Goal: Task Accomplishment & Management: Complete application form

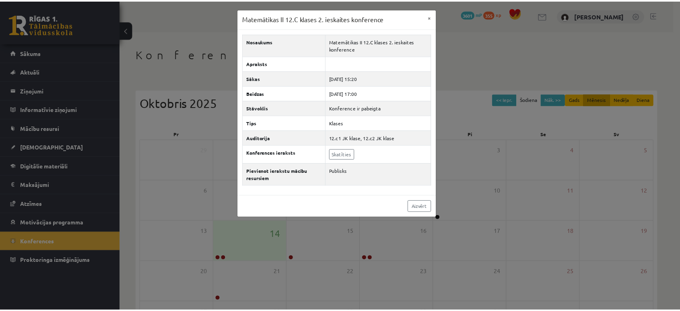
scroll to position [73, 0]
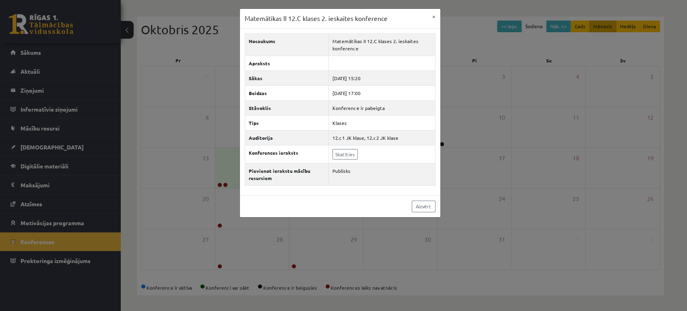
click at [461, 122] on div "Matemātikas II 12.C klases 2. ieskaites konference × Nosaukums Matemātikas II 1…" at bounding box center [343, 155] width 687 height 311
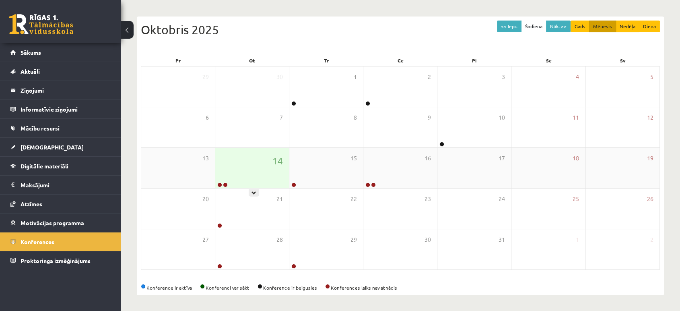
click at [256, 180] on div "14" at bounding box center [252, 168] width 74 height 40
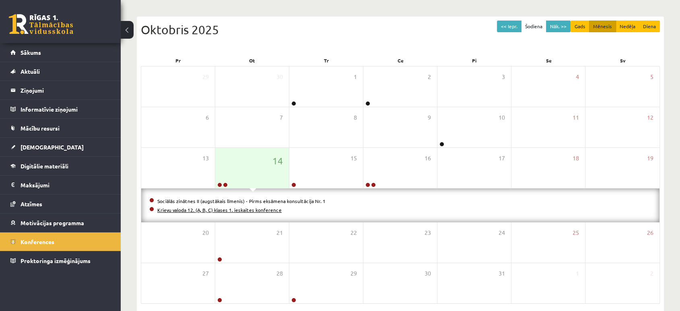
click at [257, 209] on link "Krievu valoda 12. (A, B, C) klases 1. ieskaites konference" at bounding box center [219, 210] width 124 height 6
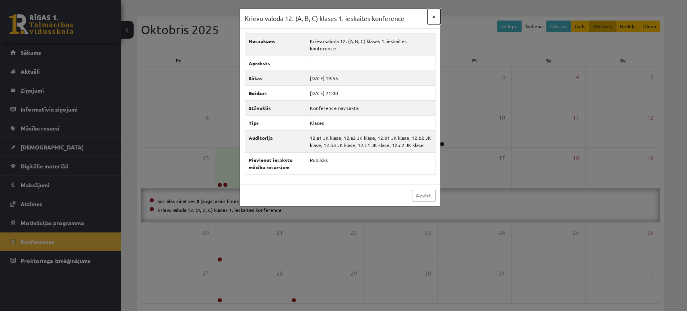
click at [434, 19] on button "×" at bounding box center [434, 16] width 13 height 15
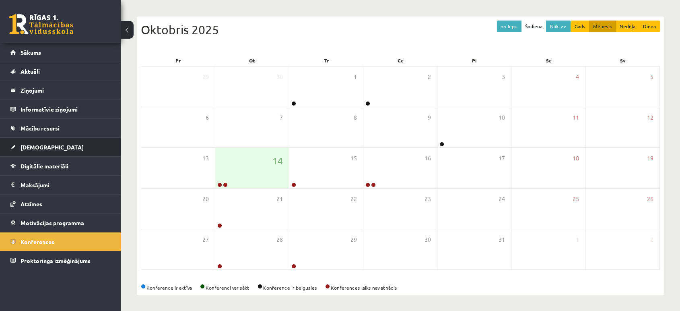
click at [69, 147] on link "[DEMOGRAPHIC_DATA]" at bounding box center [60, 147] width 100 height 19
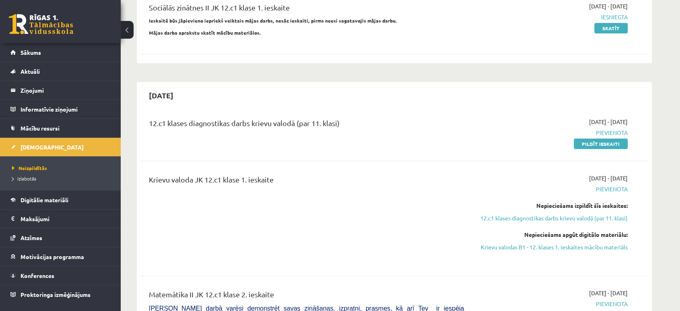
scroll to position [301, 0]
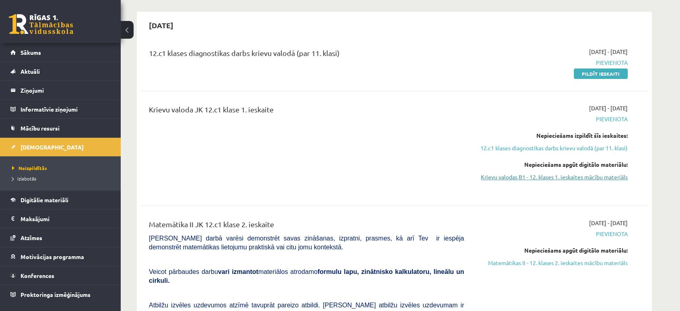
click at [579, 176] on link "Krievu valodas B1 - 12. klases 1. ieskaites mācību materiāls" at bounding box center [552, 177] width 152 height 8
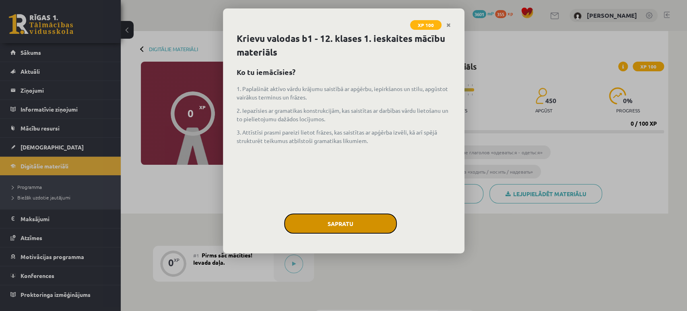
click at [367, 225] on button "Sapratu" at bounding box center [340, 223] width 113 height 20
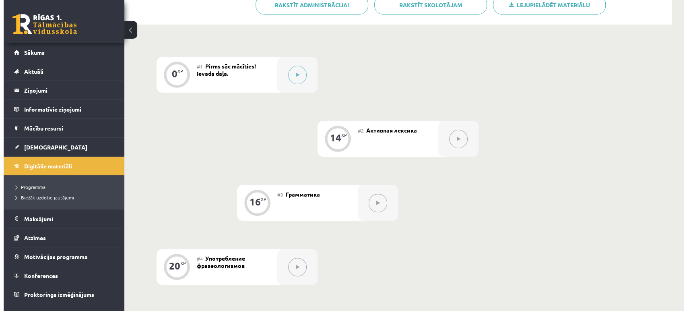
scroll to position [157, 0]
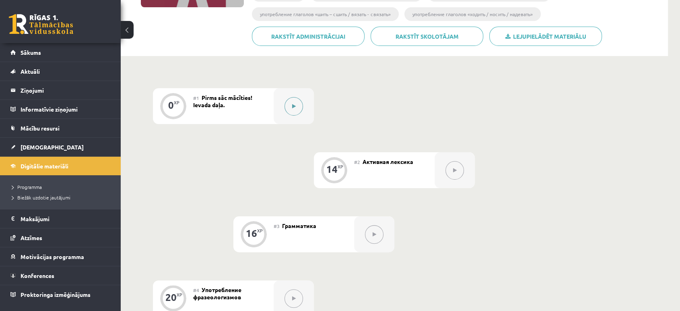
click at [293, 99] on button at bounding box center [294, 106] width 19 height 19
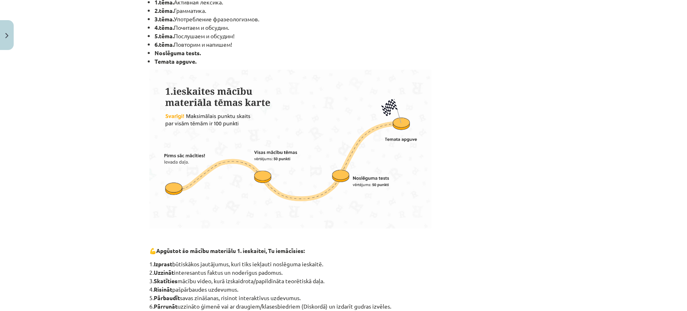
scroll to position [457, 0]
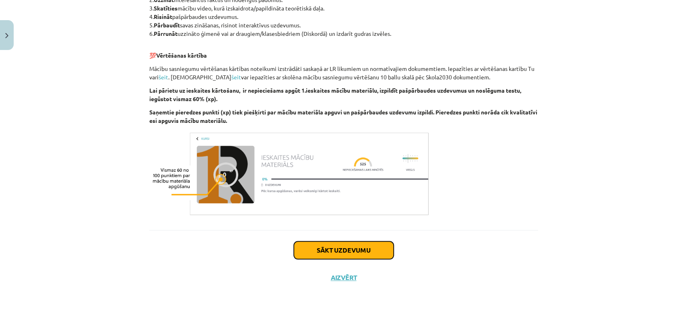
click at [354, 253] on button "Sākt uzdevumu" at bounding box center [344, 250] width 100 height 18
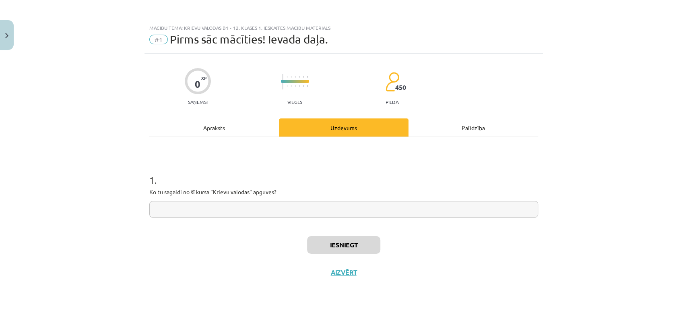
click at [335, 213] on input "text" at bounding box center [343, 209] width 389 height 17
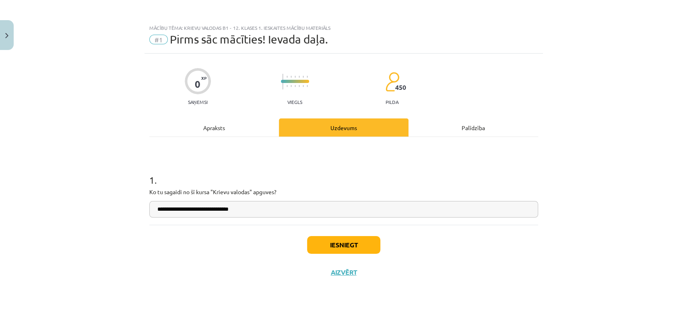
type input "**********"
click at [340, 237] on button "Iesniegt" at bounding box center [343, 245] width 73 height 18
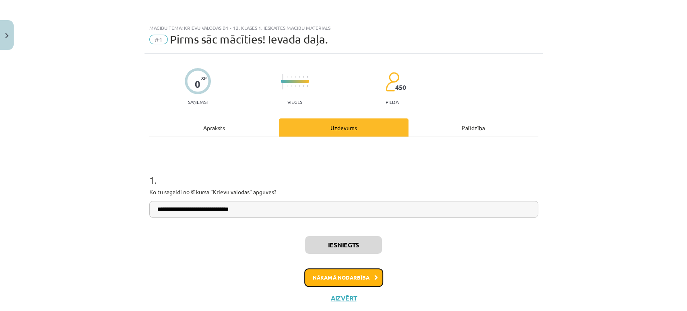
click at [348, 279] on button "Nākamā nodarbība" at bounding box center [343, 277] width 79 height 19
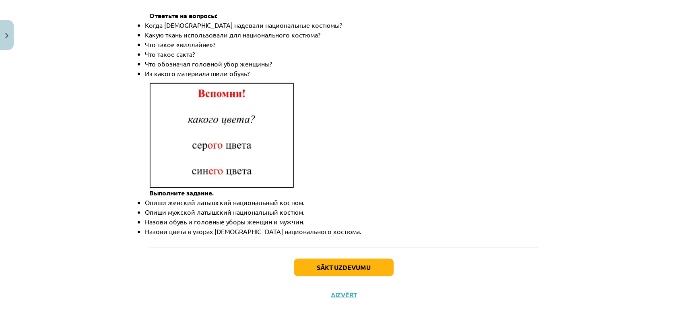
scroll to position [1169, 0]
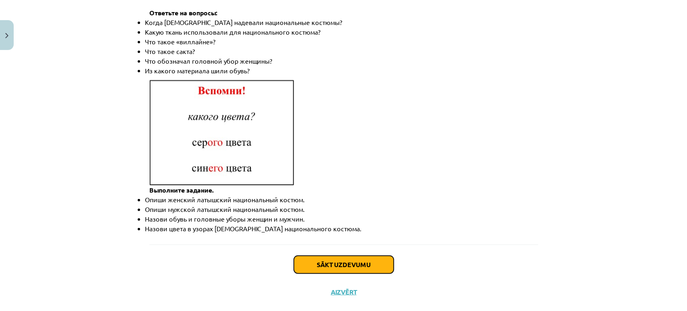
click at [370, 256] on button "Sākt uzdevumu" at bounding box center [344, 265] width 100 height 18
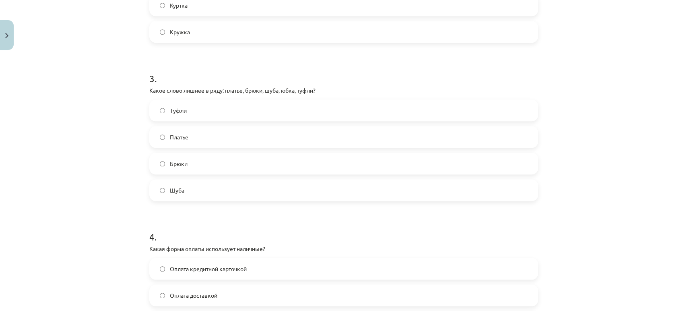
scroll to position [559, 0]
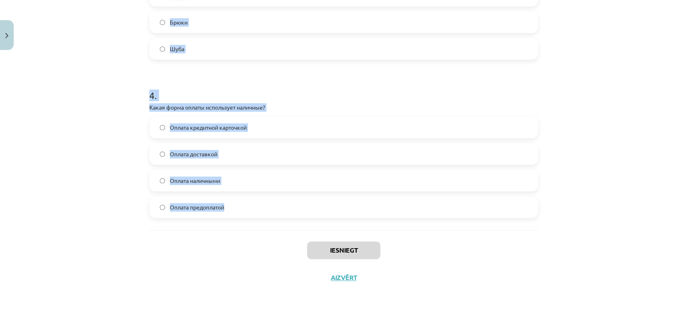
drag, startPoint x: 137, startPoint y: 93, endPoint x: 252, endPoint y: 209, distance: 163.4
click at [252, 209] on div "Mācību tēma: Krievu valodas b1 - 12. klases 1. ieskaites mācību materiāls #2 Ак…" at bounding box center [343, 155] width 687 height 311
copy form "Что означает слово "дешёвый"? Стоит мало денег Легко доступен Стоит много денег…"
click at [314, 94] on h1 "4 ." at bounding box center [343, 88] width 389 height 25
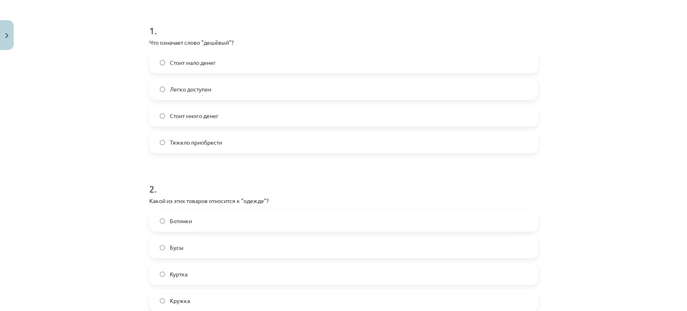
scroll to position [134, 0]
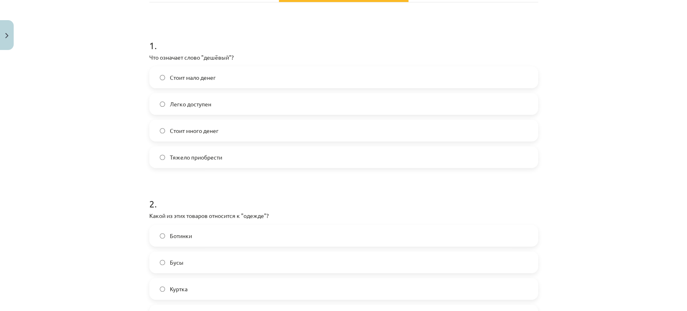
click at [347, 72] on label "Стоит мало денег" at bounding box center [343, 77] width 387 height 20
click at [229, 286] on label "Куртка" at bounding box center [343, 289] width 387 height 20
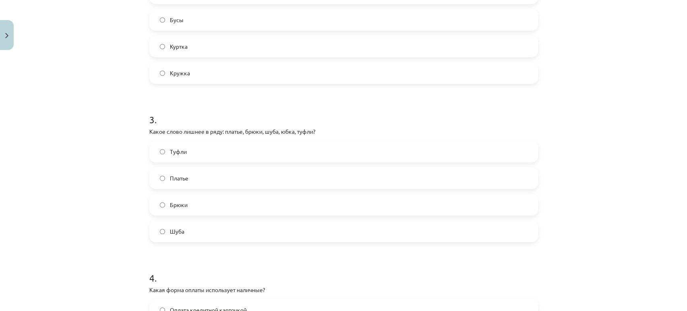
scroll to position [379, 0]
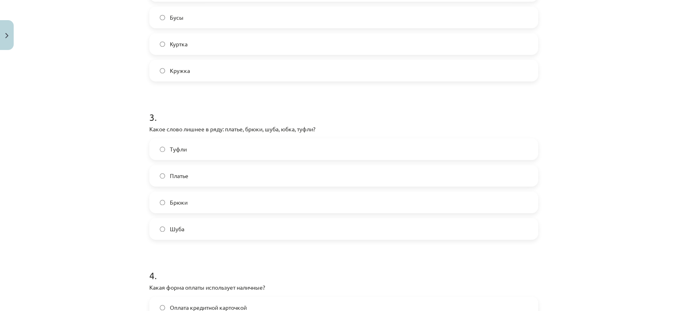
click at [196, 143] on label "Туфли" at bounding box center [343, 149] width 387 height 20
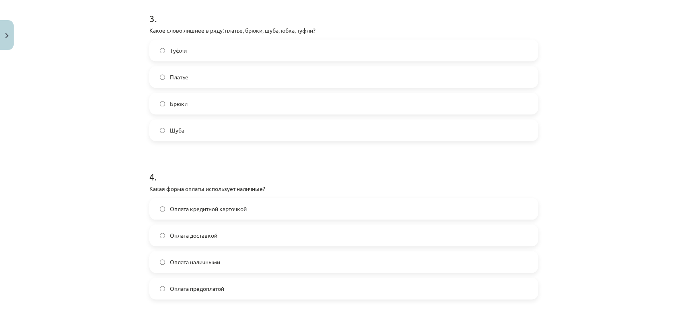
scroll to position [510, 0]
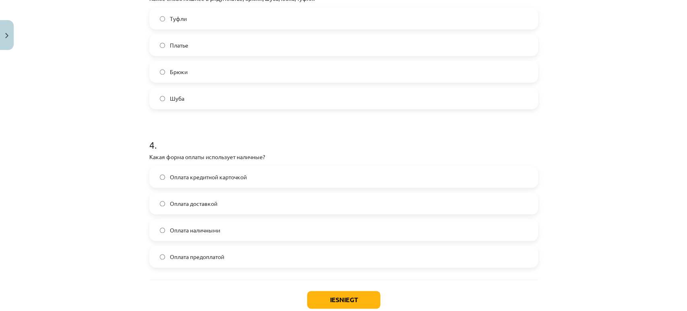
click at [174, 234] on label "Оплата наличными" at bounding box center [343, 230] width 387 height 20
click at [316, 291] on button "Iesniegt" at bounding box center [343, 300] width 73 height 18
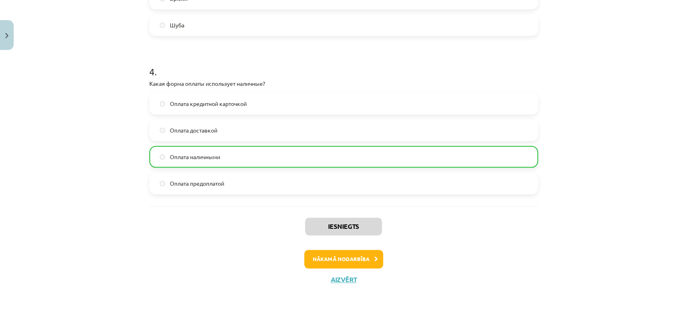
scroll to position [585, 0]
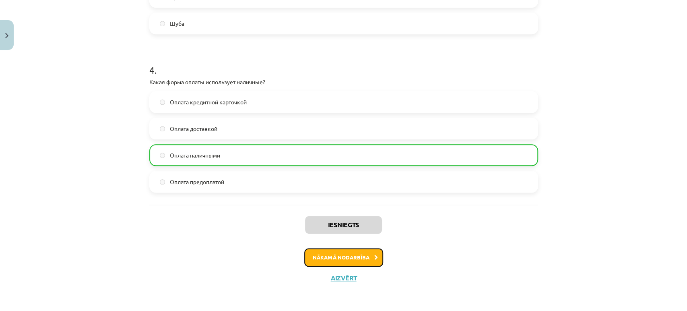
click at [348, 256] on button "Nākamā nodarbība" at bounding box center [343, 257] width 79 height 19
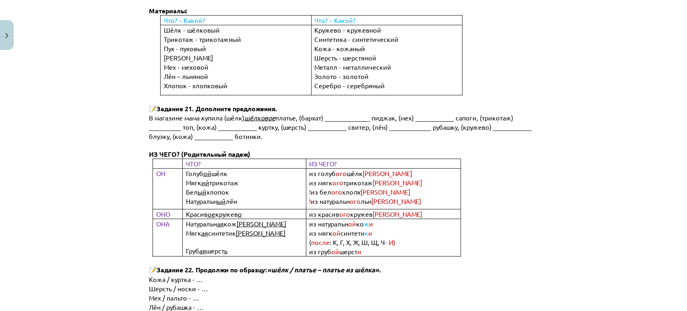
scroll to position [4103, 0]
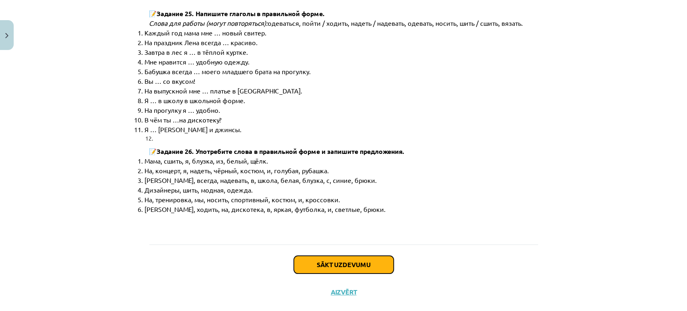
click at [363, 256] on button "Sākt uzdevumu" at bounding box center [344, 265] width 100 height 18
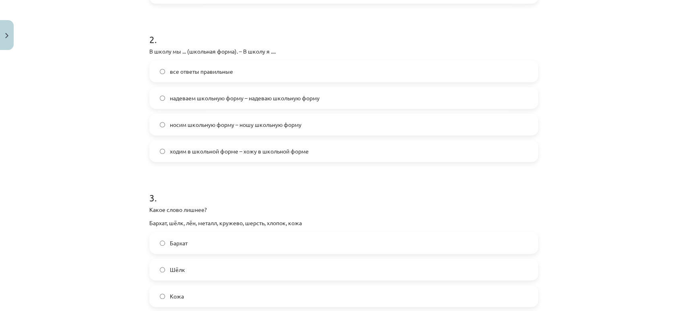
scroll to position [573, 0]
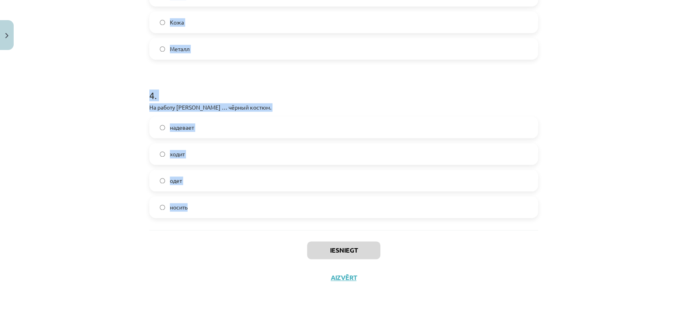
drag, startPoint x: 141, startPoint y: 168, endPoint x: 262, endPoint y: 203, distance: 126.5
copy form "Lo ipsumdolo Sita ... (conse adipis e seddo eiusmodt). – In utlaboree do .... m…"
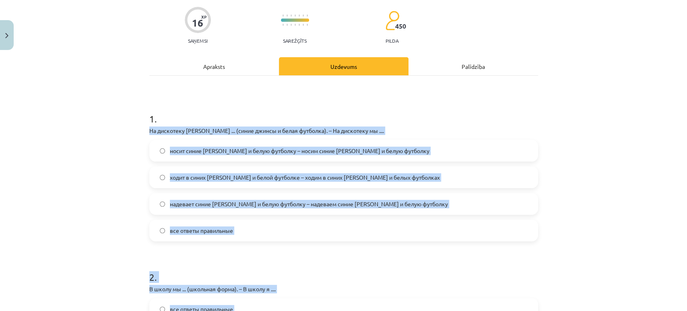
scroll to position [90, 0]
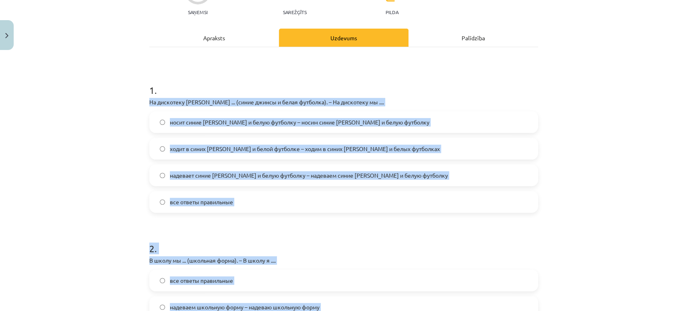
click at [627, 157] on div "Mācību tēma: Krievu valodas b1 - 12. klases 1. ieskaites mācību materiāls #3 Гр…" at bounding box center [343, 155] width 687 height 311
click at [118, 135] on div "Mācību tēma: Krievu valodas b1 - 12. klases 1. ieskaites mācību materiāls #3 Гр…" at bounding box center [343, 155] width 687 height 311
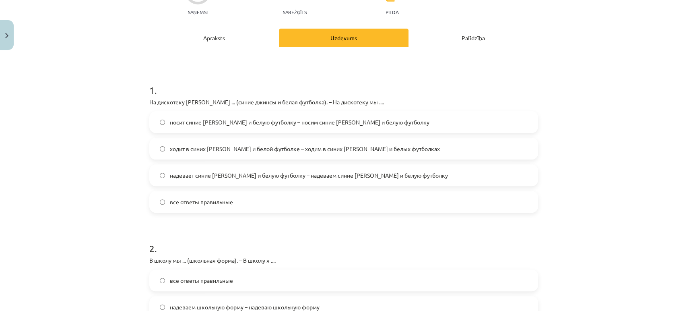
click at [200, 179] on span "надевает синие [PERSON_NAME] и белую футболку – надеваем синие [PERSON_NAME] и …" at bounding box center [309, 175] width 278 height 8
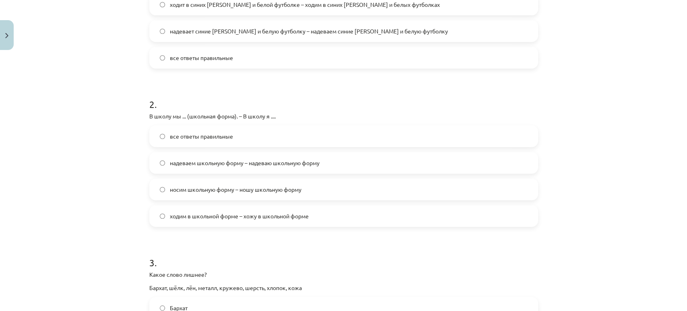
scroll to position [237, 0]
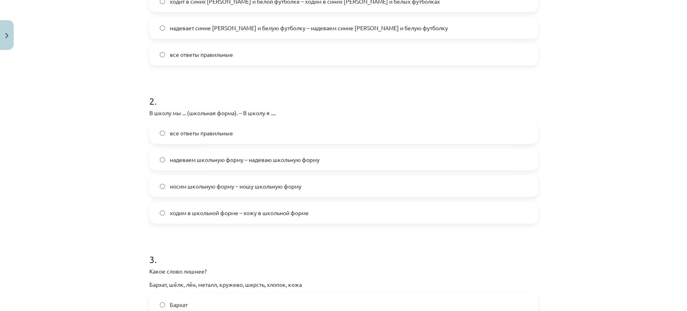
click at [184, 123] on label "все ответы правильные" at bounding box center [343, 133] width 387 height 20
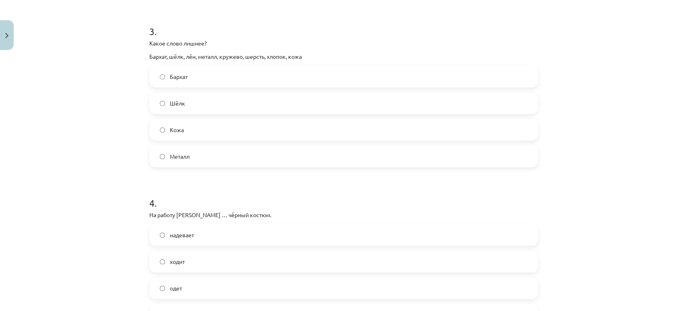
scroll to position [469, 0]
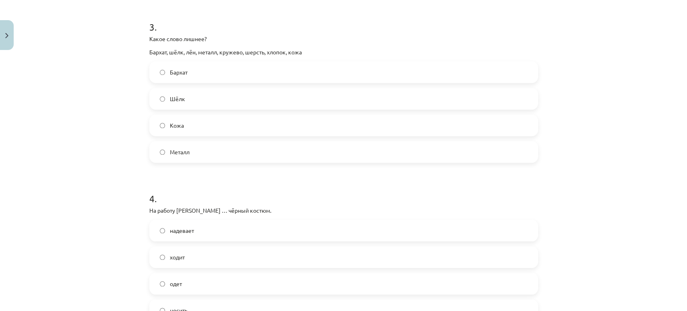
click at [252, 121] on label "Кожа" at bounding box center [343, 125] width 387 height 20
click at [232, 155] on label "Металл" at bounding box center [343, 152] width 387 height 20
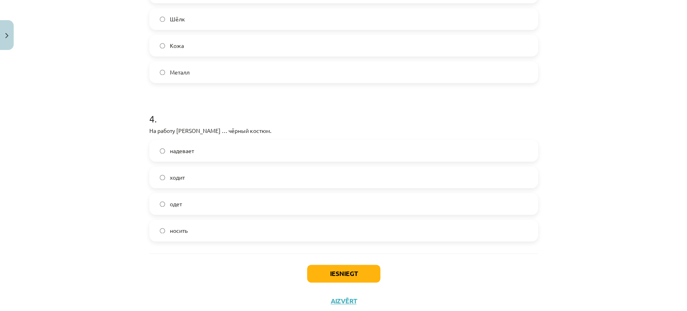
scroll to position [573, 0]
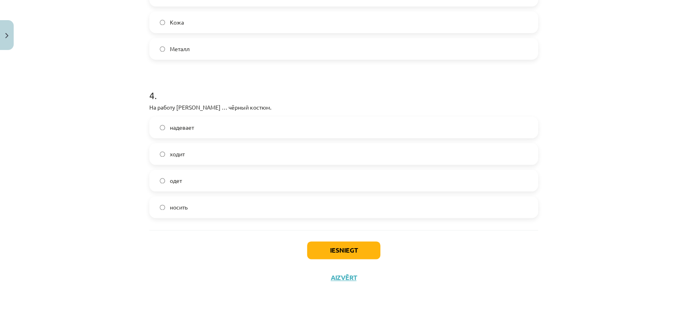
click at [235, 131] on label "надевает" at bounding box center [343, 127] width 387 height 20
click at [343, 244] on button "Iesniegt" at bounding box center [343, 250] width 73 height 18
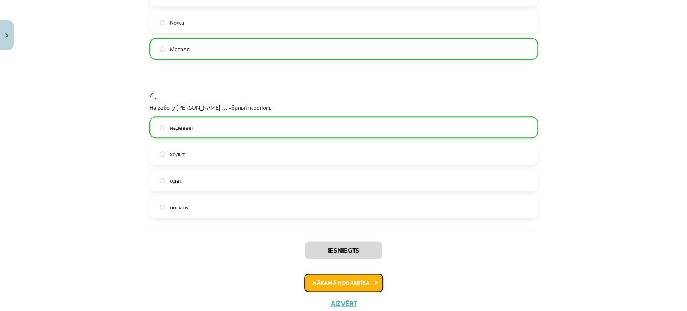
click at [360, 283] on button "Nākamā nodarbība" at bounding box center [343, 282] width 79 height 19
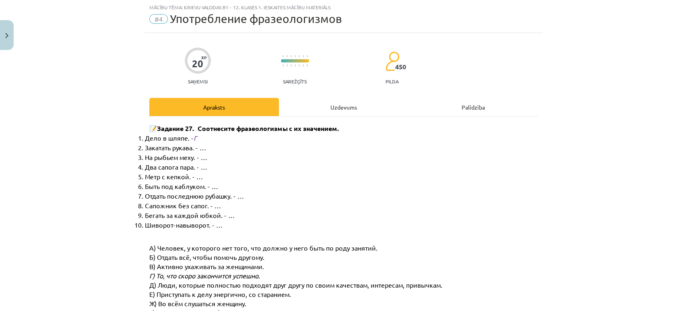
scroll to position [20, 0]
click at [321, 114] on div "Uzdevums" at bounding box center [344, 108] width 130 height 18
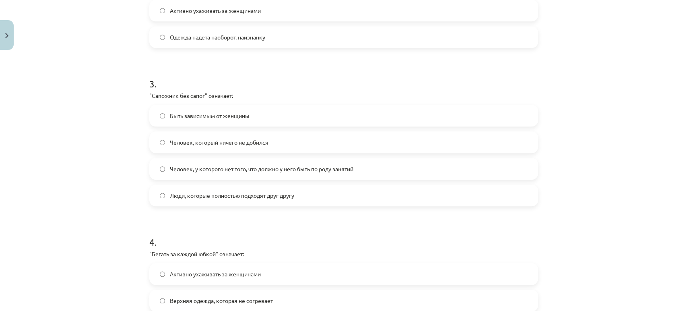
scroll to position [559, 0]
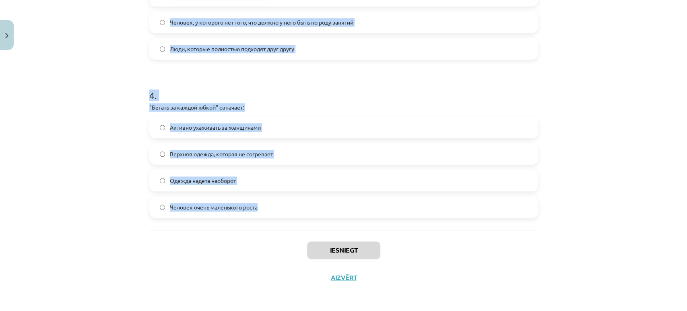
drag, startPoint x: 144, startPoint y: 168, endPoint x: 256, endPoint y: 215, distance: 121.6
copy form ""Lor ipsumd sita" consecte: Adipisc elits doeiusmodt incid Utlabor etdo magna A…"
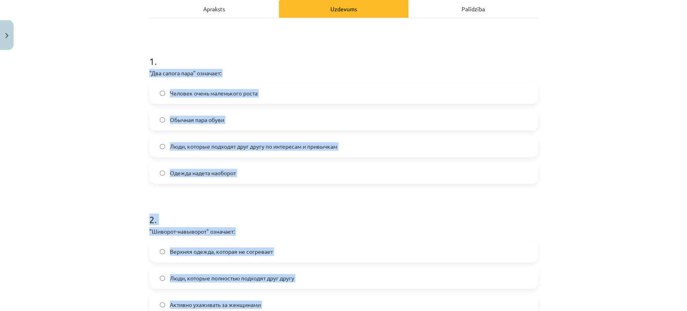
scroll to position [118, 0]
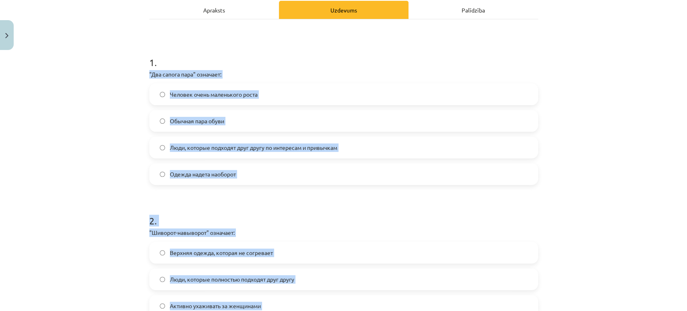
click at [547, 88] on div "Mācību tēma: Krievu valodas b1 - 12. klases 1. ieskaites mācību materiāls #4 Уп…" at bounding box center [343, 155] width 687 height 311
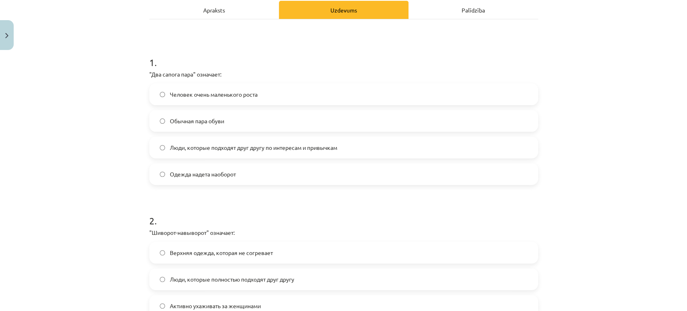
click at [206, 149] on span "Люди, которые подходят друг другу по интересам и привычкам" at bounding box center [254, 147] width 168 height 8
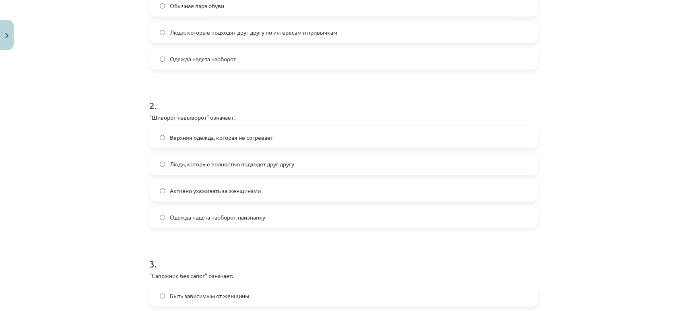
scroll to position [245, 0]
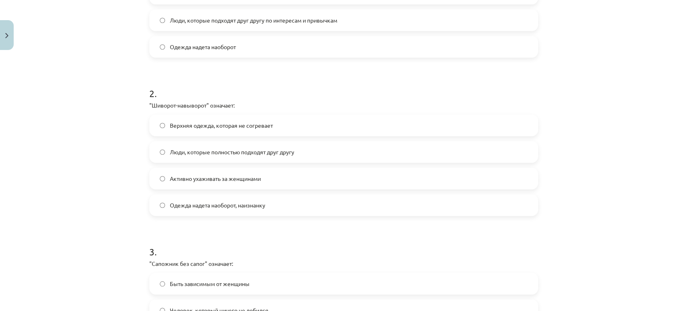
click at [228, 202] on span "Одежда надета наоборот, наизнанку" at bounding box center [217, 205] width 95 height 8
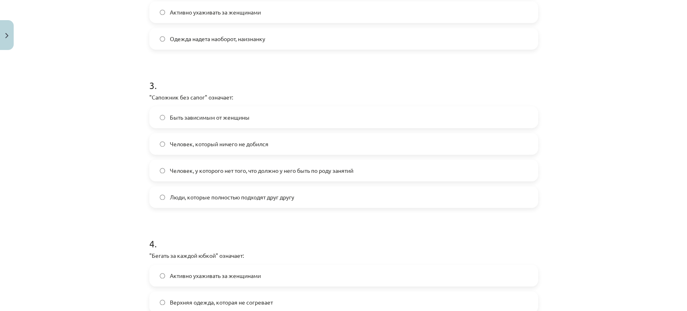
scroll to position [413, 0]
click at [254, 167] on span "Человек, у которого нет того, что должно у него быть по роду занятий" at bounding box center [262, 168] width 184 height 8
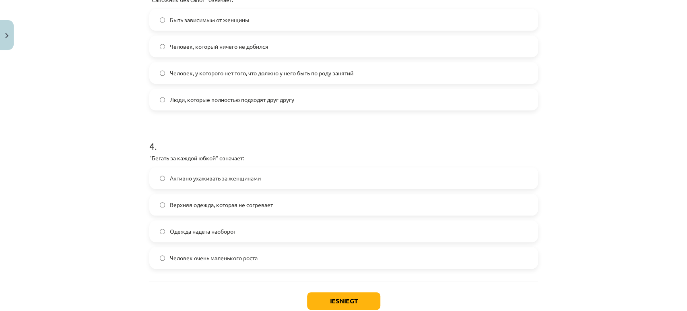
scroll to position [559, 0]
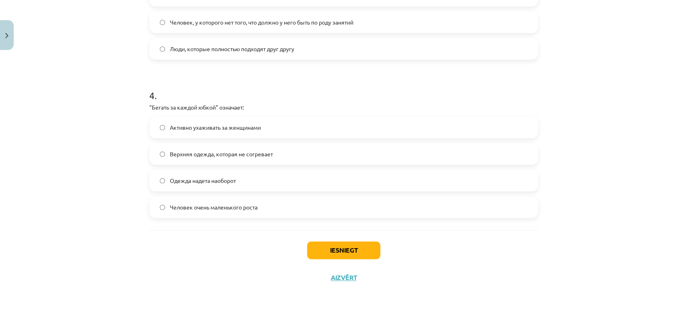
click at [192, 124] on span "Активно ухаживать за женщинами" at bounding box center [215, 127] width 91 height 8
click at [358, 242] on button "Iesniegt" at bounding box center [343, 250] width 73 height 18
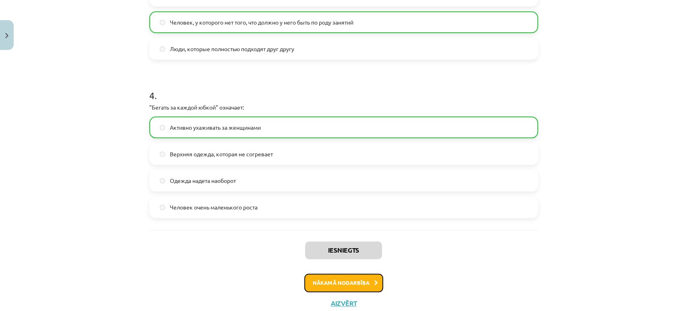
click at [304, 284] on button "Nākamā nodarbība" at bounding box center [343, 282] width 79 height 19
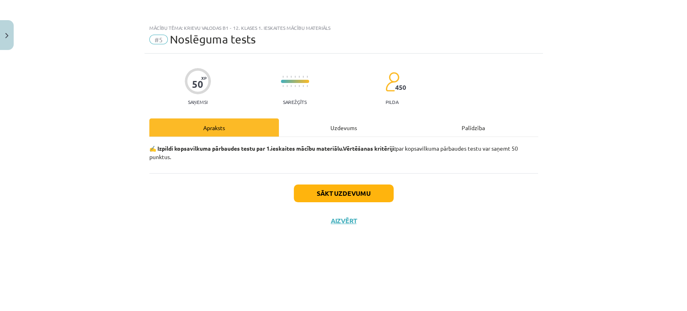
scroll to position [0, 0]
click at [312, 188] on button "Sākt uzdevumu" at bounding box center [344, 193] width 100 height 18
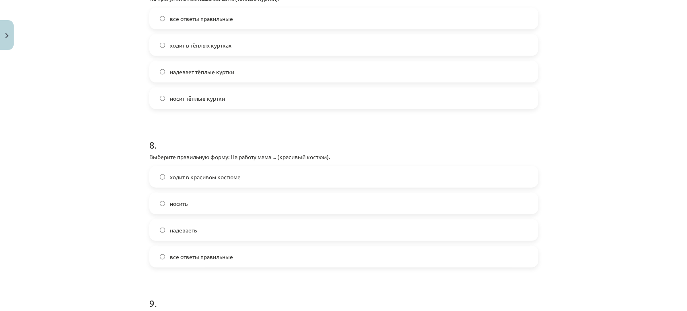
scroll to position [1509, 0]
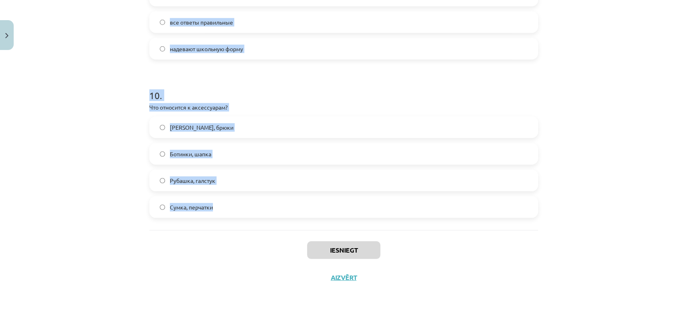
drag, startPoint x: 152, startPoint y: 177, endPoint x: 271, endPoint y: 227, distance: 129.7
copy form "Lor ipsumdolor sitam "consect"? Adipi, eli seddoei tempori Utlab, etd magnaali …"
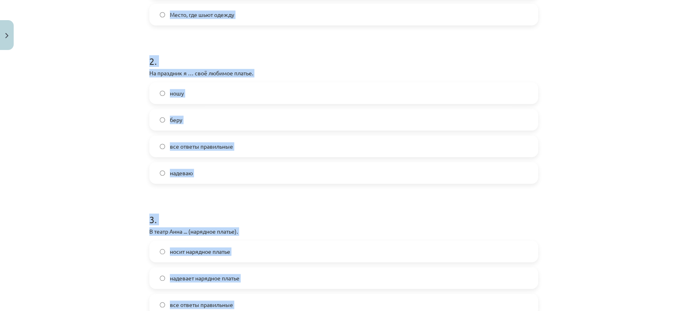
scroll to position [89, 0]
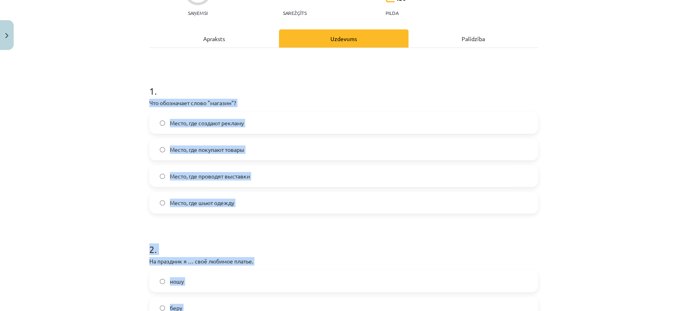
click at [604, 197] on div "Mācību tēma: Krievu valodas b1 - 12. klases 1. ieskaites mācību materiāls #5 No…" at bounding box center [343, 155] width 687 height 311
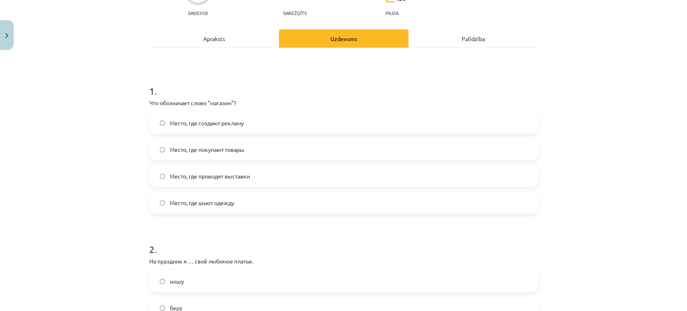
click at [255, 141] on label "Место, где покупают товары" at bounding box center [343, 149] width 387 height 20
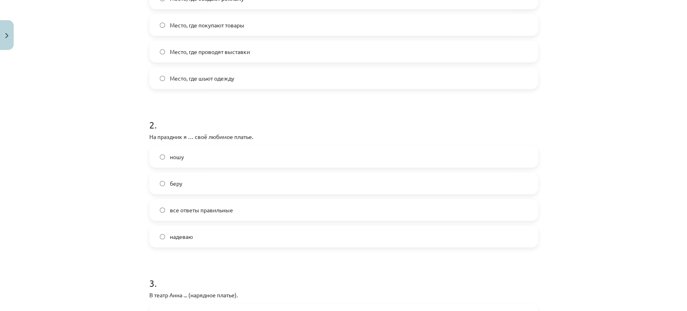
scroll to position [262, 0]
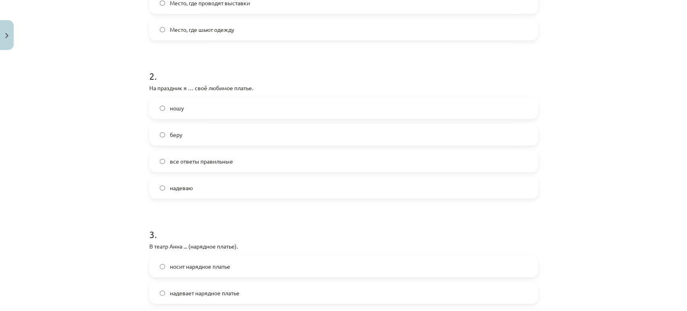
click at [260, 106] on label "ношу" at bounding box center [343, 108] width 387 height 20
click at [209, 160] on span "все ответы правильные" at bounding box center [201, 161] width 63 height 8
click at [207, 183] on label "надеваю" at bounding box center [343, 188] width 387 height 20
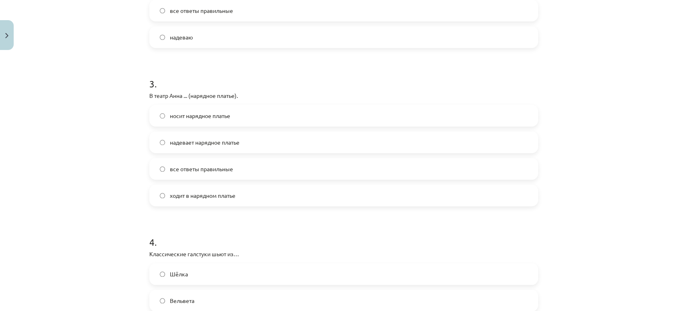
scroll to position [437, 0]
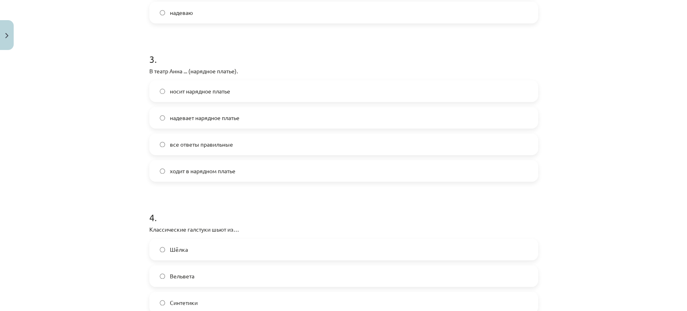
click at [267, 125] on label "надевает нарядное платье" at bounding box center [343, 118] width 387 height 20
click at [172, 136] on label "все ответы правильные" at bounding box center [343, 144] width 387 height 20
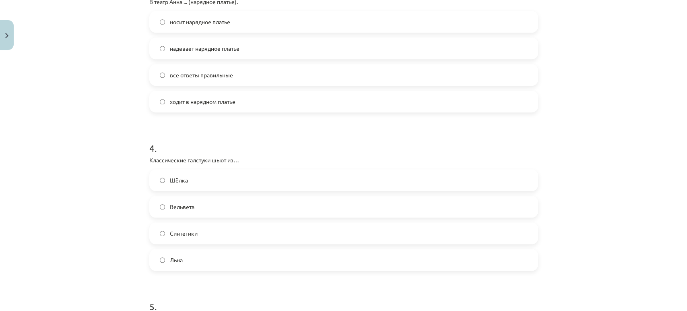
scroll to position [562, 0]
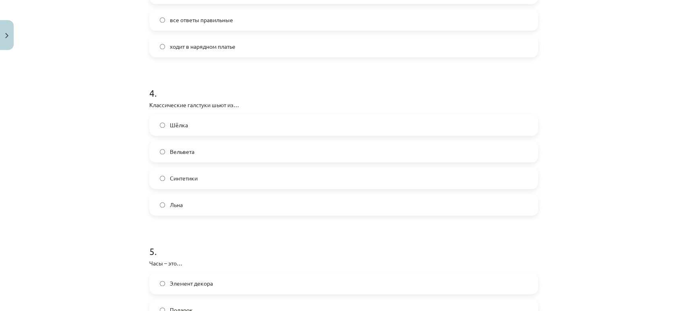
click at [190, 133] on label "Шёлка" at bounding box center [343, 125] width 387 height 20
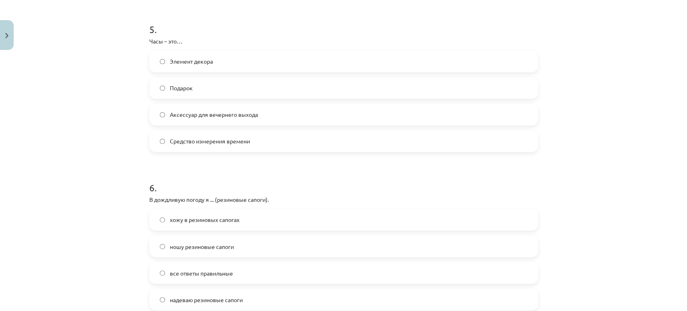
scroll to position [786, 0]
click at [332, 114] on label "Аксессуар для вечернего выхода" at bounding box center [343, 112] width 387 height 20
click at [221, 144] on label "Средство измерения времени" at bounding box center [343, 138] width 387 height 20
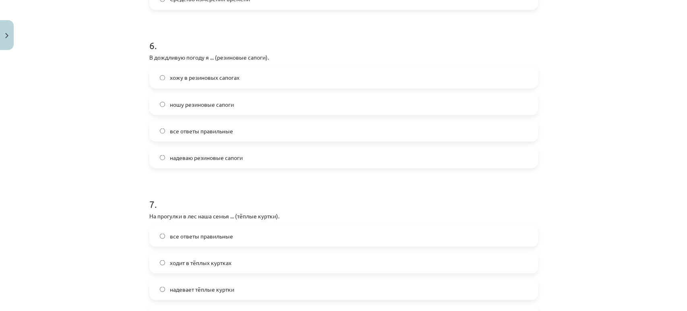
scroll to position [881, 0]
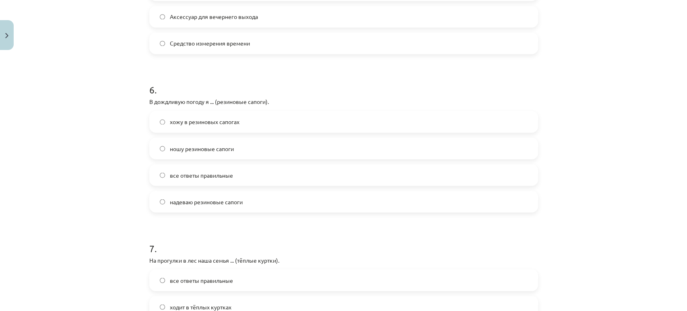
click at [217, 171] on span "все ответы правильные" at bounding box center [201, 175] width 63 height 8
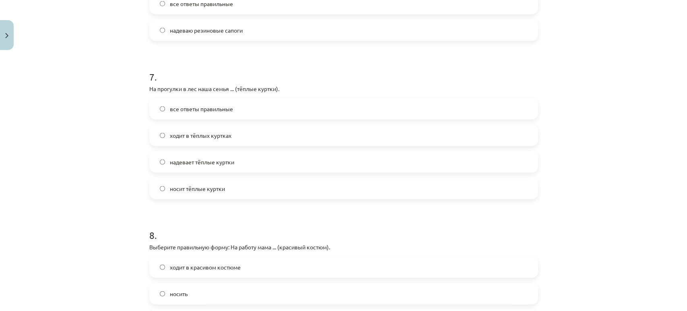
scroll to position [1068, 0]
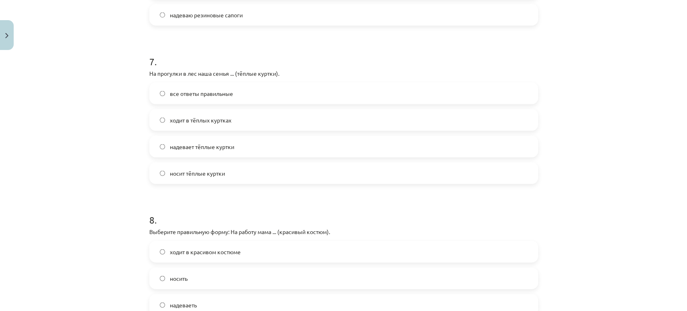
click at [213, 89] on span "все ответы правильные" at bounding box center [201, 93] width 63 height 8
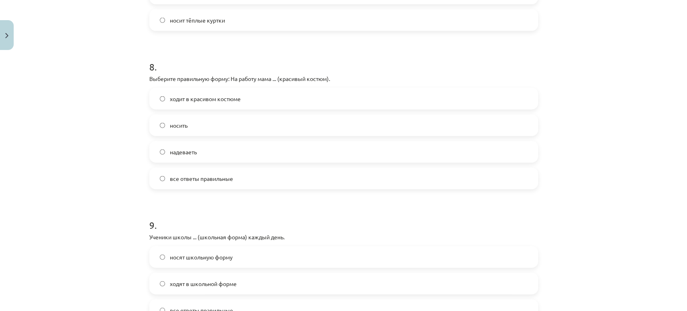
scroll to position [1224, 0]
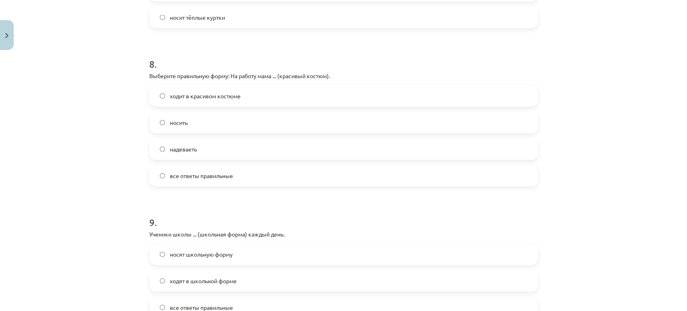
click at [240, 154] on label "надеваеть" at bounding box center [343, 149] width 387 height 20
click at [215, 88] on label "ходит в красивом костюме" at bounding box center [343, 96] width 387 height 20
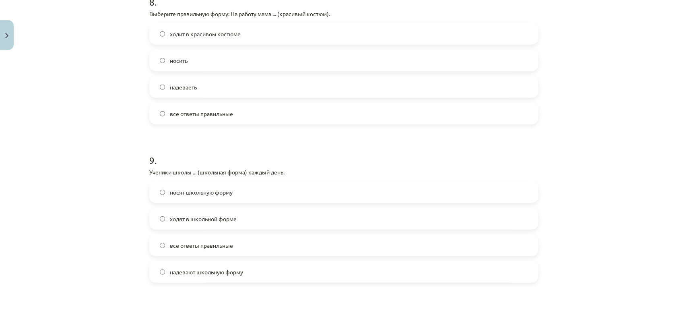
scroll to position [1374, 0]
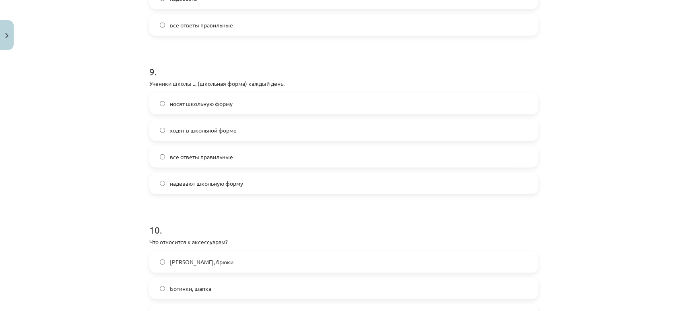
click at [205, 160] on span "все ответы правильные" at bounding box center [201, 157] width 63 height 8
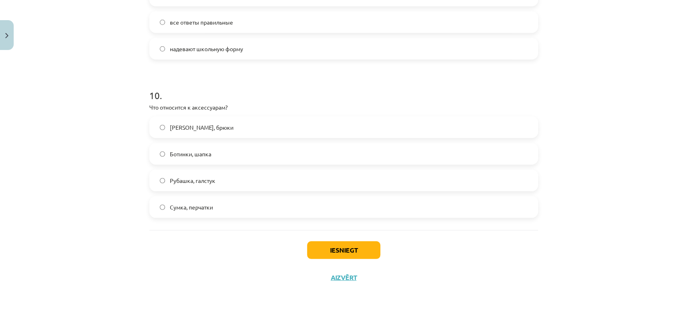
click at [224, 211] on label "Сумка, перчатки" at bounding box center [343, 207] width 387 height 20
click at [355, 252] on button "Iesniegt" at bounding box center [343, 250] width 73 height 18
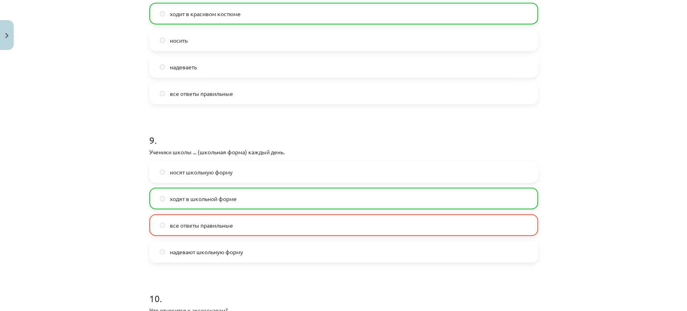
scroll to position [1534, 0]
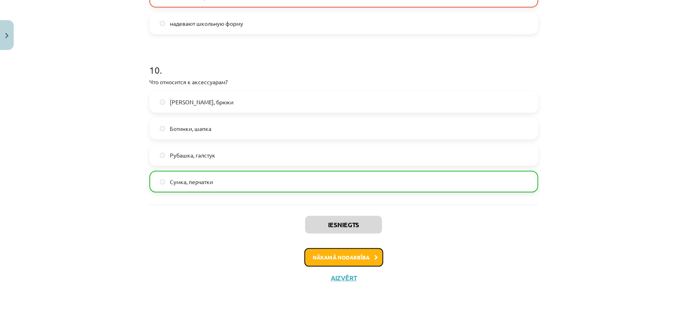
click at [365, 256] on button "Nākamā nodarbība" at bounding box center [343, 257] width 79 height 19
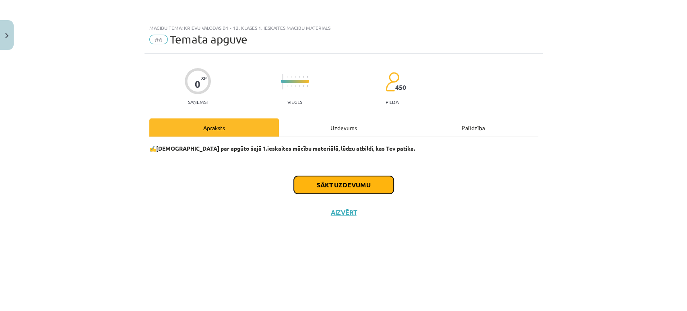
click at [363, 181] on button "Sākt uzdevumu" at bounding box center [344, 185] width 100 height 18
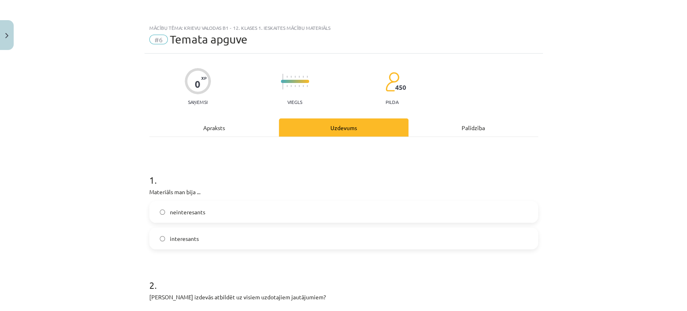
click at [272, 249] on div "interesants" at bounding box center [343, 238] width 389 height 22
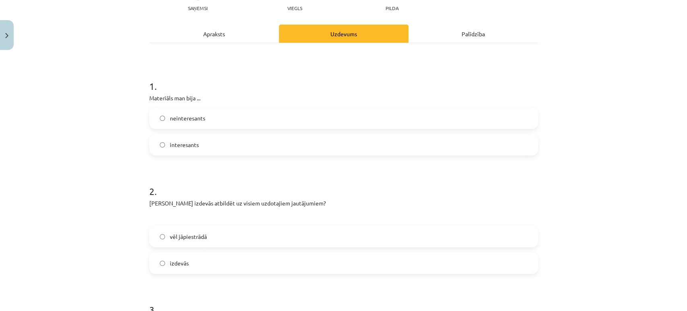
scroll to position [146, 0]
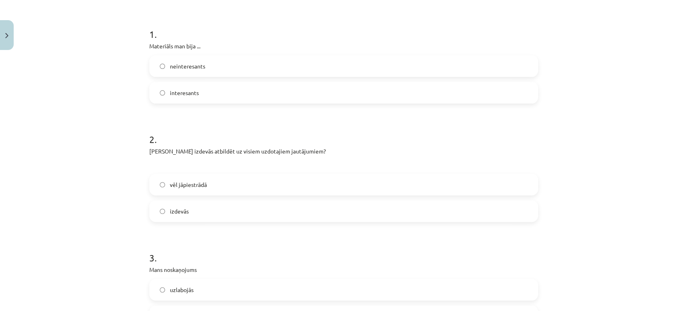
click at [507, 90] on label "interesants" at bounding box center [343, 93] width 387 height 20
click at [413, 211] on label "izdevās" at bounding box center [343, 211] width 387 height 20
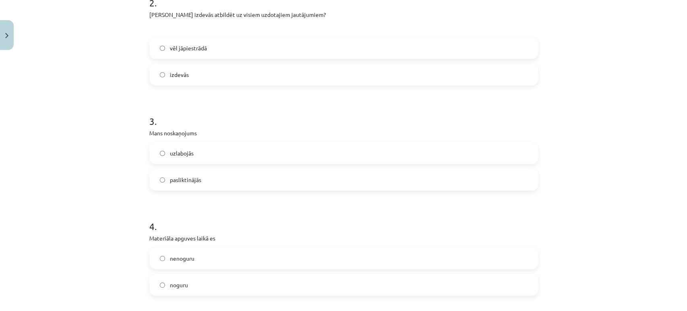
scroll to position [288, 0]
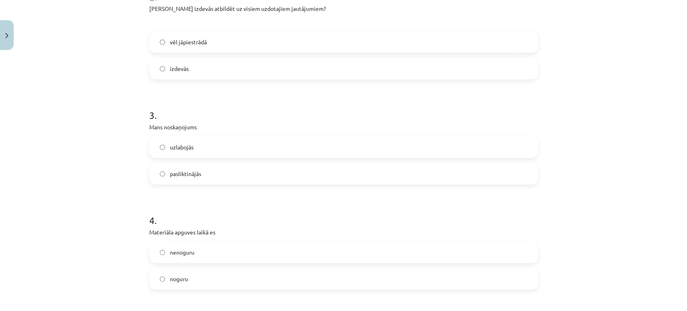
click at [467, 147] on label "uzlabojās" at bounding box center [343, 147] width 387 height 20
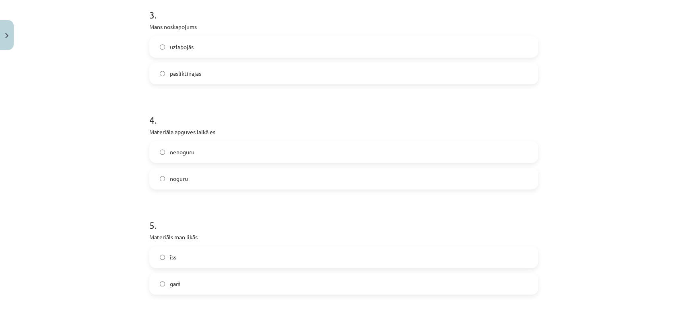
click at [519, 178] on label "noguru" at bounding box center [343, 178] width 387 height 20
click at [521, 160] on label "nenoguru" at bounding box center [343, 152] width 387 height 20
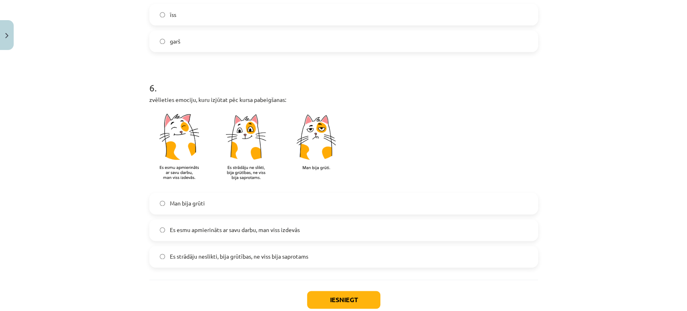
scroll to position [628, 0]
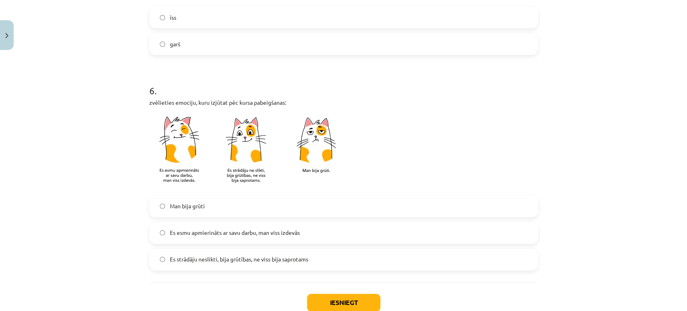
click at [507, 10] on label "īss" at bounding box center [343, 17] width 387 height 20
click at [261, 239] on label "Es esmu apmierināts ar savu darbu, man viss izdevās" at bounding box center [343, 233] width 387 height 20
click at [340, 302] on button "Iesniegt" at bounding box center [343, 303] width 73 height 18
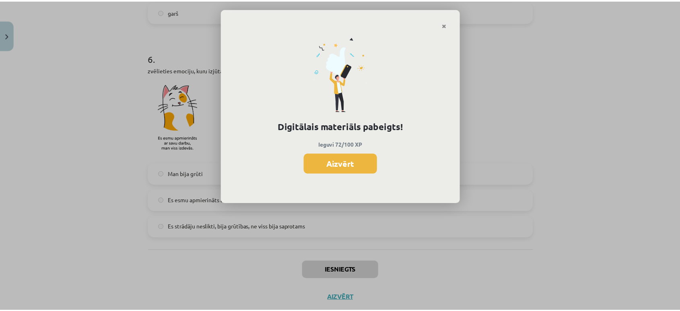
scroll to position [662, 0]
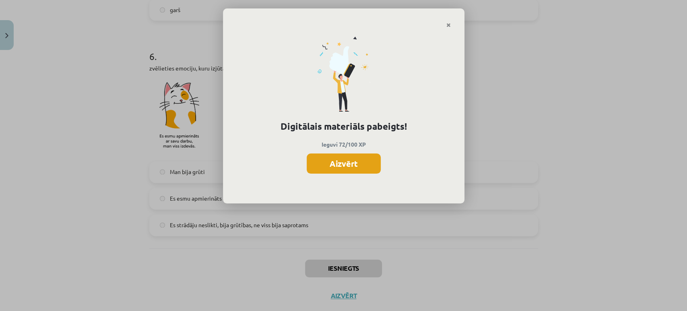
click at [359, 157] on button "Aizvērt" at bounding box center [344, 163] width 74 height 20
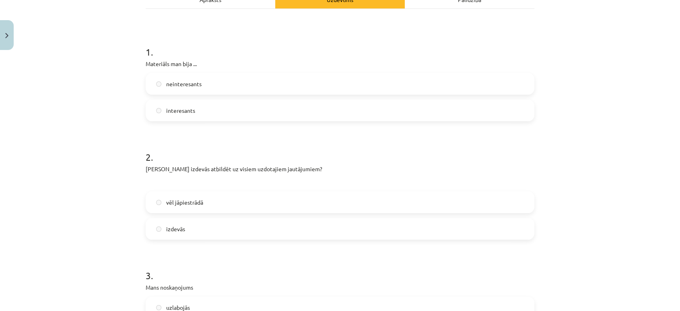
scroll to position [0, 0]
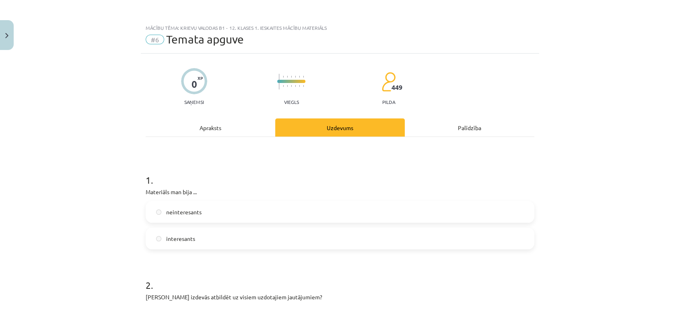
drag, startPoint x: 677, startPoint y: 220, endPoint x: 92, endPoint y: 70, distance: 604.0
click at [92, 70] on div "Mācību tēma: Krievu valodas b1 - 12. klases 1. ieskaites mācību materiāls #6 Te…" at bounding box center [340, 155] width 680 height 311
click at [252, 126] on div "Apraksts" at bounding box center [211, 127] width 130 height 18
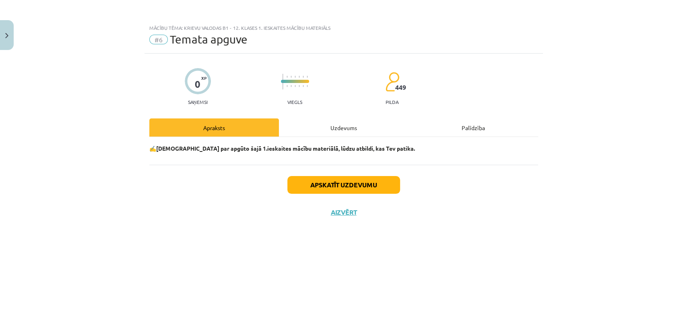
click at [472, 130] on div "Palīdzība" at bounding box center [474, 127] width 130 height 18
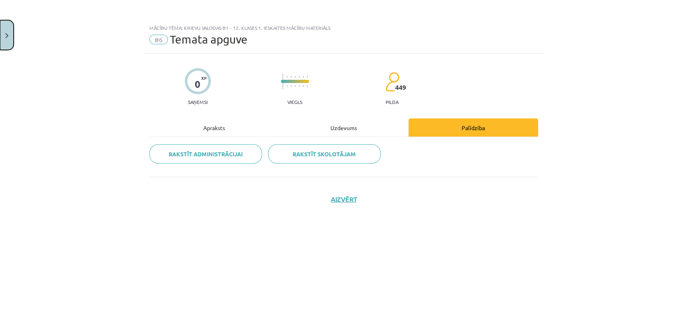
click at [5, 27] on button "Close" at bounding box center [7, 35] width 14 height 30
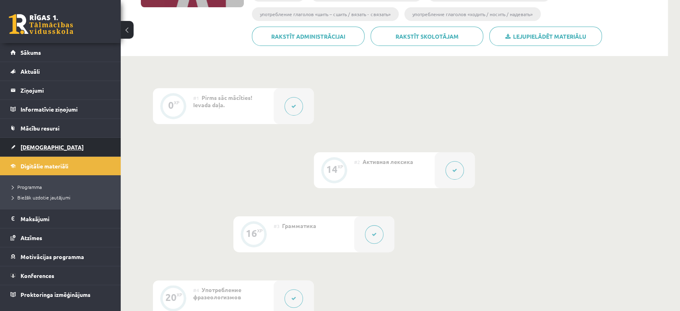
click at [52, 140] on link "[DEMOGRAPHIC_DATA]" at bounding box center [60, 147] width 100 height 19
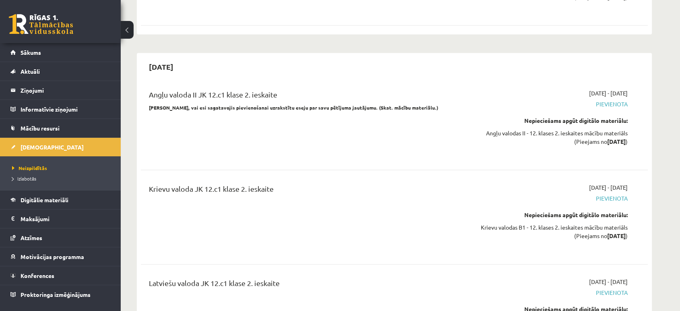
scroll to position [1681, 0]
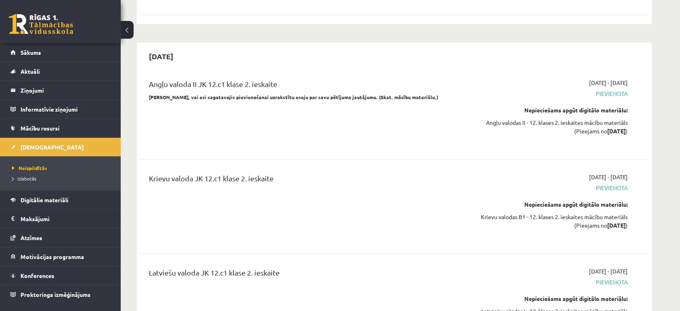
drag, startPoint x: 649, startPoint y: 191, endPoint x: 612, endPoint y: 207, distance: 40.9
click at [612, 207] on div "[DATE] Angļu valoda II JK 12.c1 klase 2. ieskaite [PERSON_NAME], vai esi sagata…" at bounding box center [394, 204] width 515 height 323
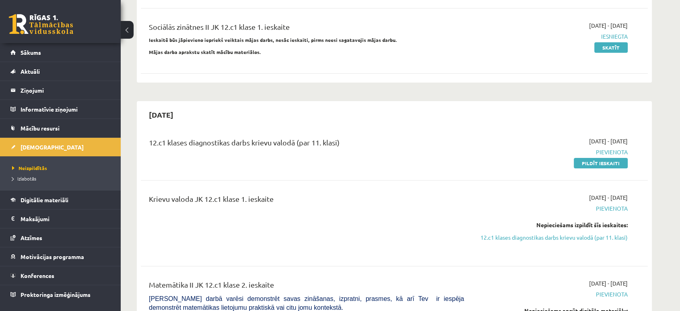
scroll to position [206, 0]
